Goal: Find specific page/section: Find specific page/section

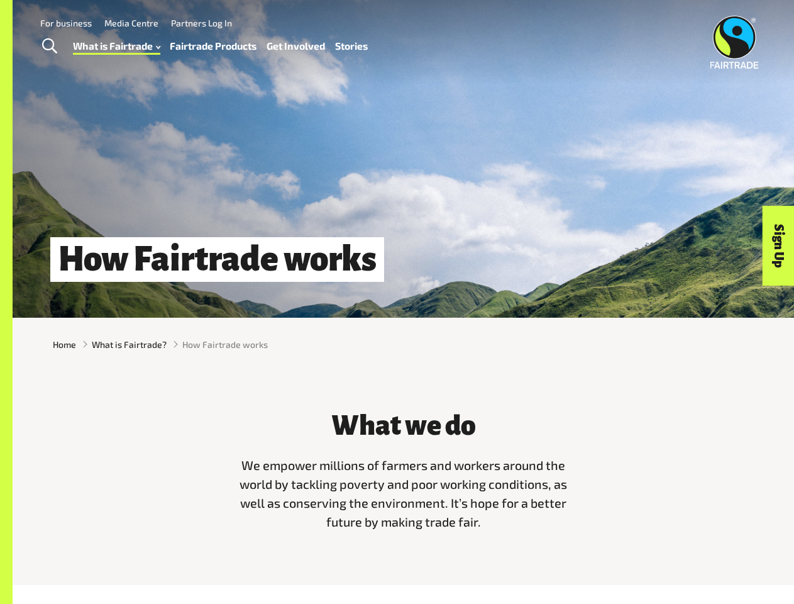
click at [49, 47] on span "Toggle Search" at bounding box center [49, 46] width 15 height 16
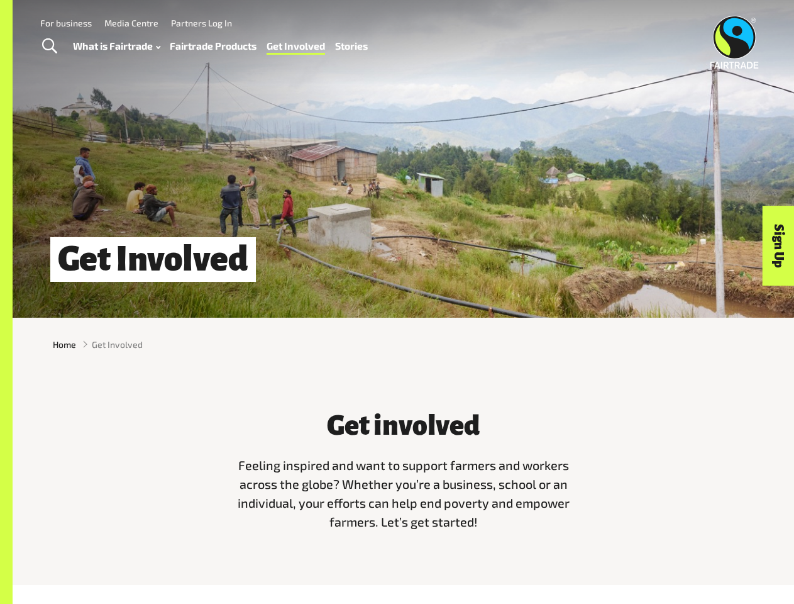
click at [49, 47] on span "Toggle Search" at bounding box center [49, 46] width 15 height 16
